Goal: Book appointment/travel/reservation

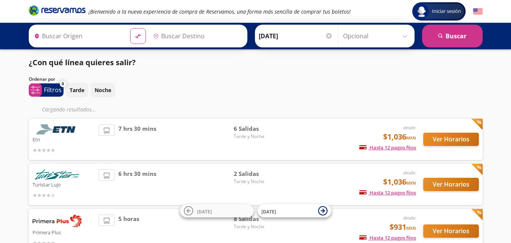
type input "[GEOGRAPHIC_DATA], [GEOGRAPHIC_DATA]"
type input "[GEOGRAPHIC_DATA][PERSON_NAME], [GEOGRAPHIC_DATA][PERSON_NAME]"
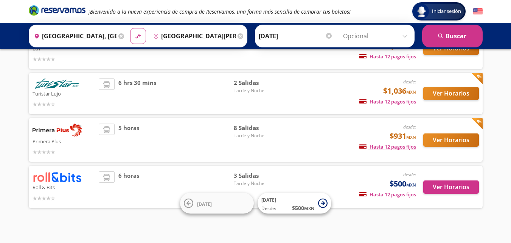
scroll to position [83, 0]
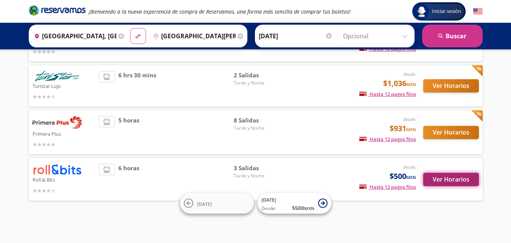
click at [466, 182] on button "Ver Horarios" at bounding box center [452, 179] width 56 height 13
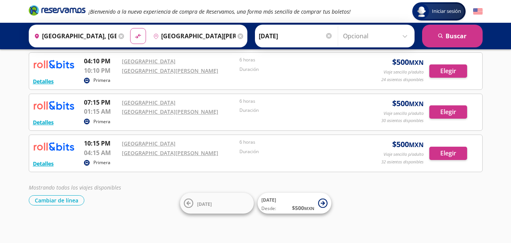
scroll to position [39, 0]
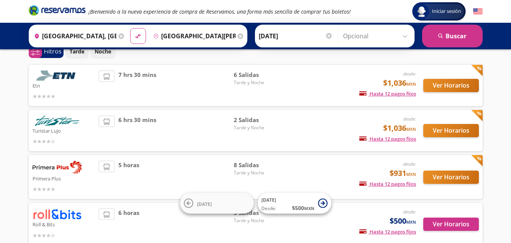
scroll to position [83, 0]
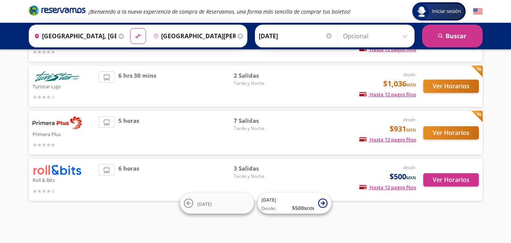
scroll to position [83, 0]
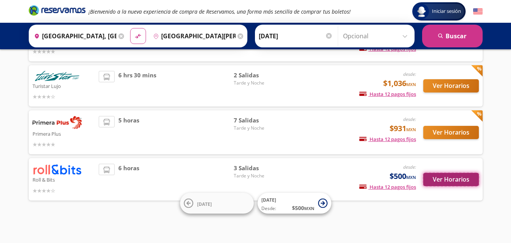
click at [443, 175] on button "Ver Horarios" at bounding box center [452, 179] width 56 height 13
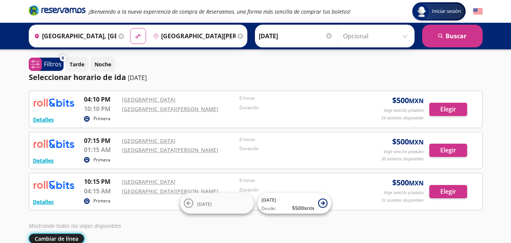
click at [76, 234] on button "Cambiar de línea" at bounding box center [57, 238] width 56 height 10
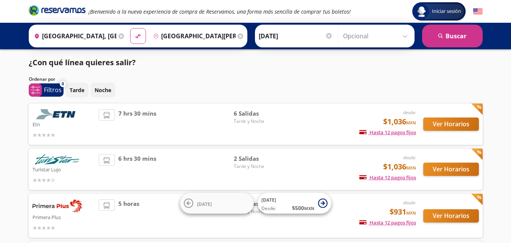
click at [73, 209] on img at bounding box center [57, 205] width 49 height 13
click at [442, 214] on button "Ver Horarios" at bounding box center [452, 215] width 56 height 13
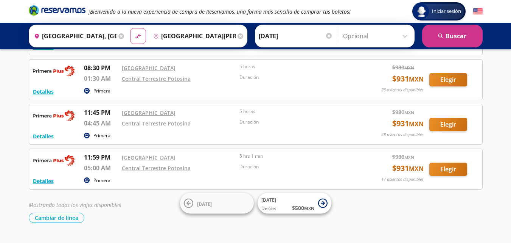
scroll to position [228, 0]
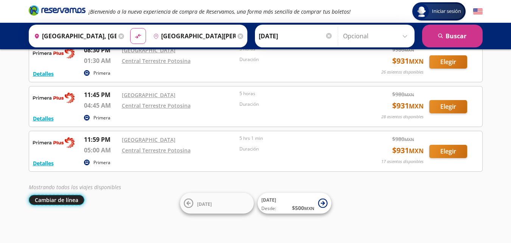
click at [68, 198] on button "Cambiar de línea" at bounding box center [57, 200] width 56 height 10
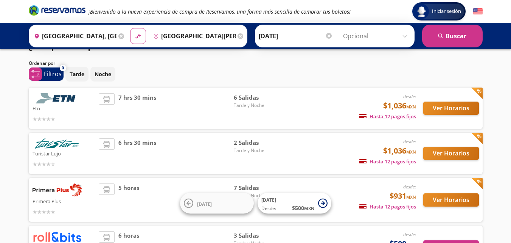
scroll to position [8, 0]
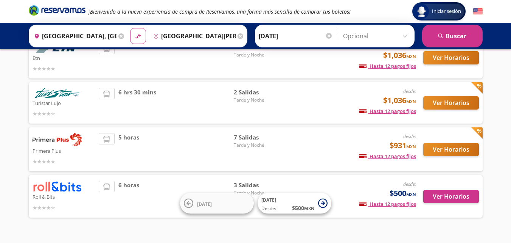
scroll to position [83, 0]
